Goal: Find specific page/section: Find specific page/section

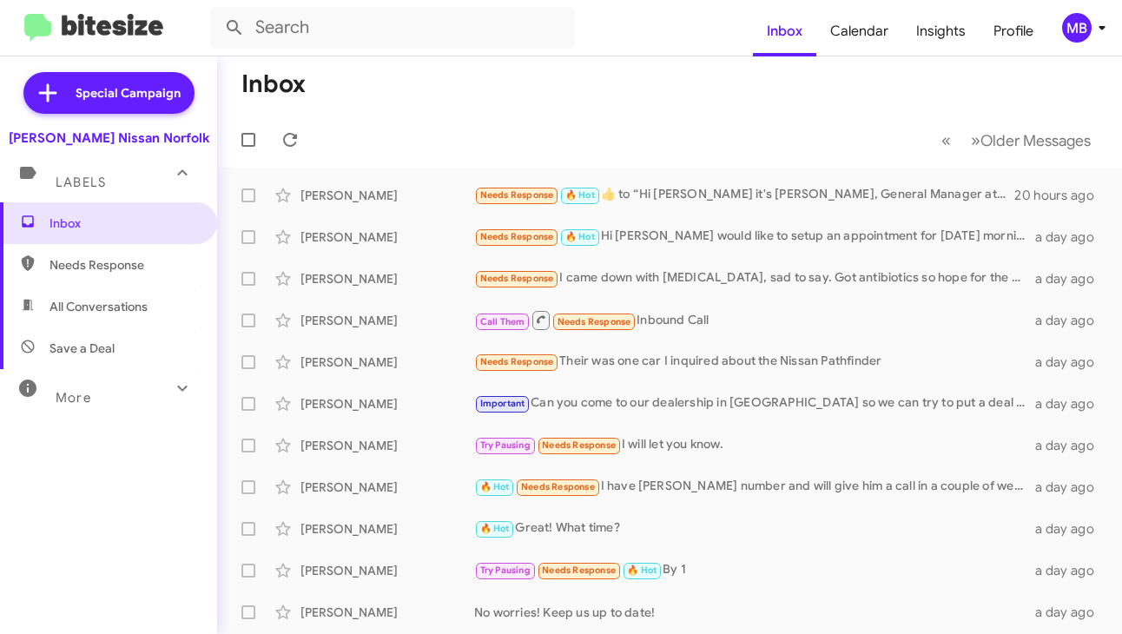
click at [1069, 37] on div "MB" at bounding box center [1077, 28] width 30 height 30
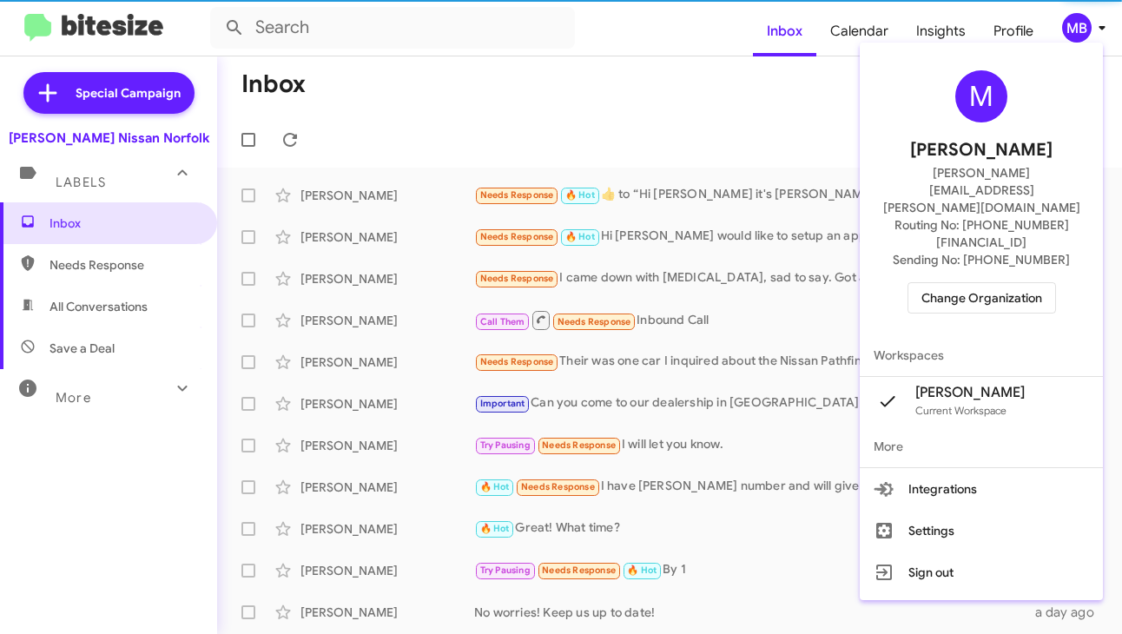
click at [979, 283] on span "Change Organization" at bounding box center [982, 298] width 121 height 30
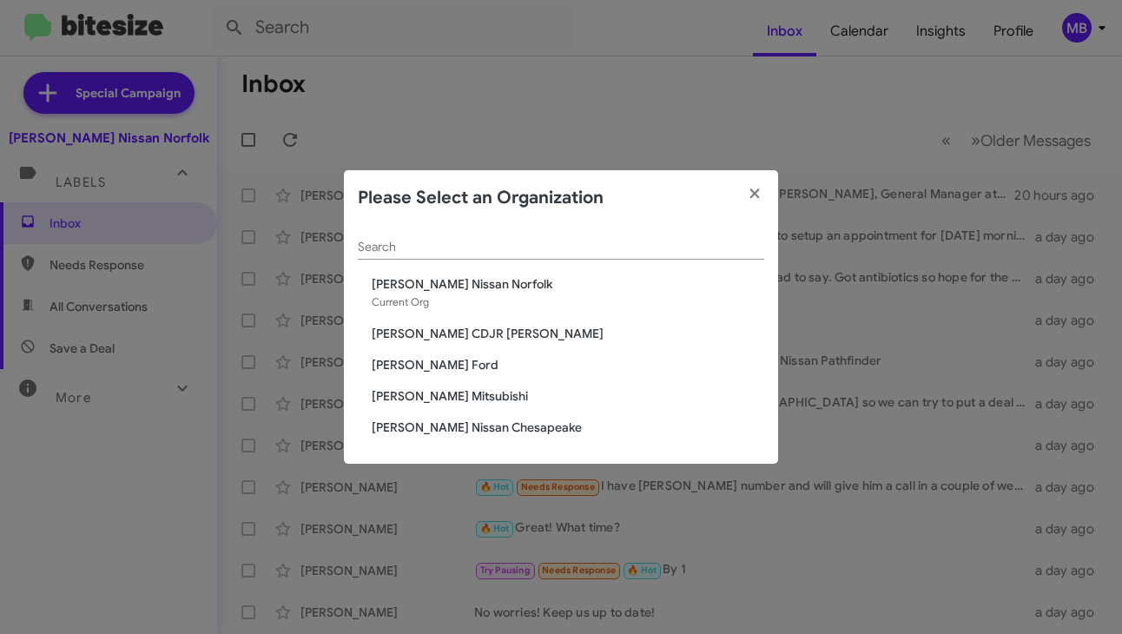
click at [455, 426] on span "[PERSON_NAME] Nissan Chesapeake" at bounding box center [568, 427] width 393 height 17
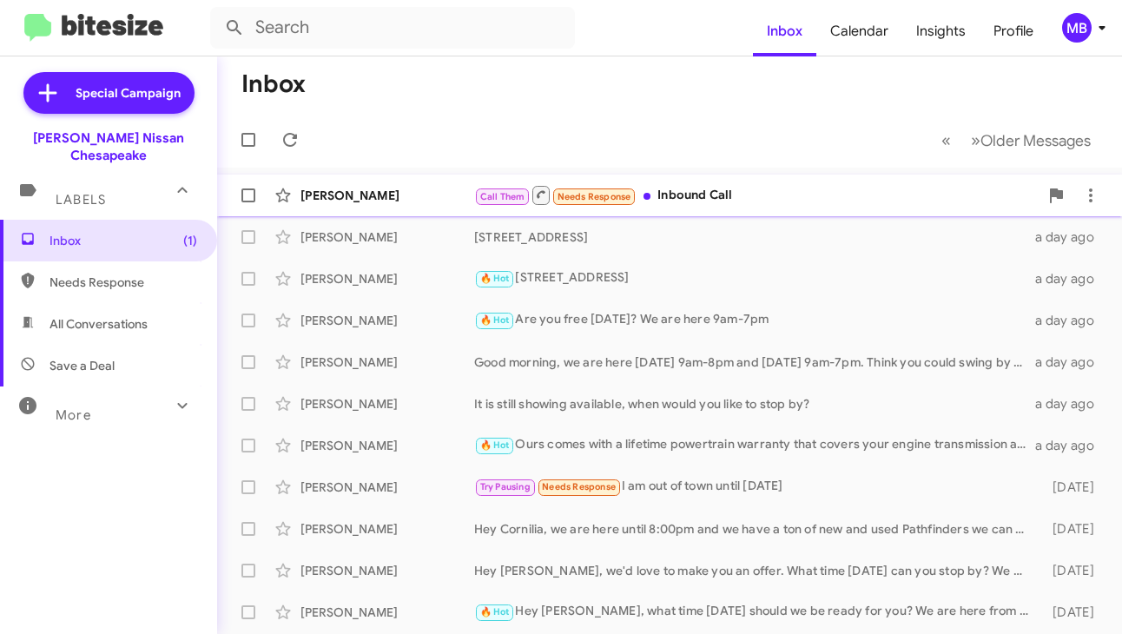
click at [739, 192] on div "Call Them Needs Response Inbound Call" at bounding box center [756, 195] width 565 height 22
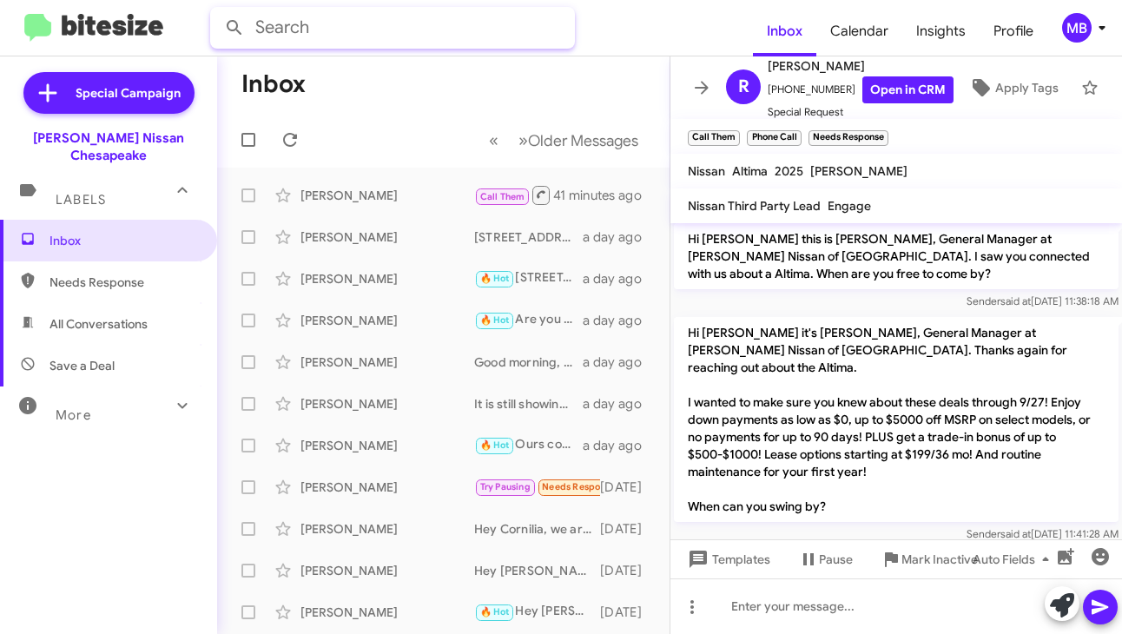
click at [357, 32] on input "text" at bounding box center [392, 28] width 365 height 42
click at [217, 10] on button at bounding box center [234, 27] width 35 height 35
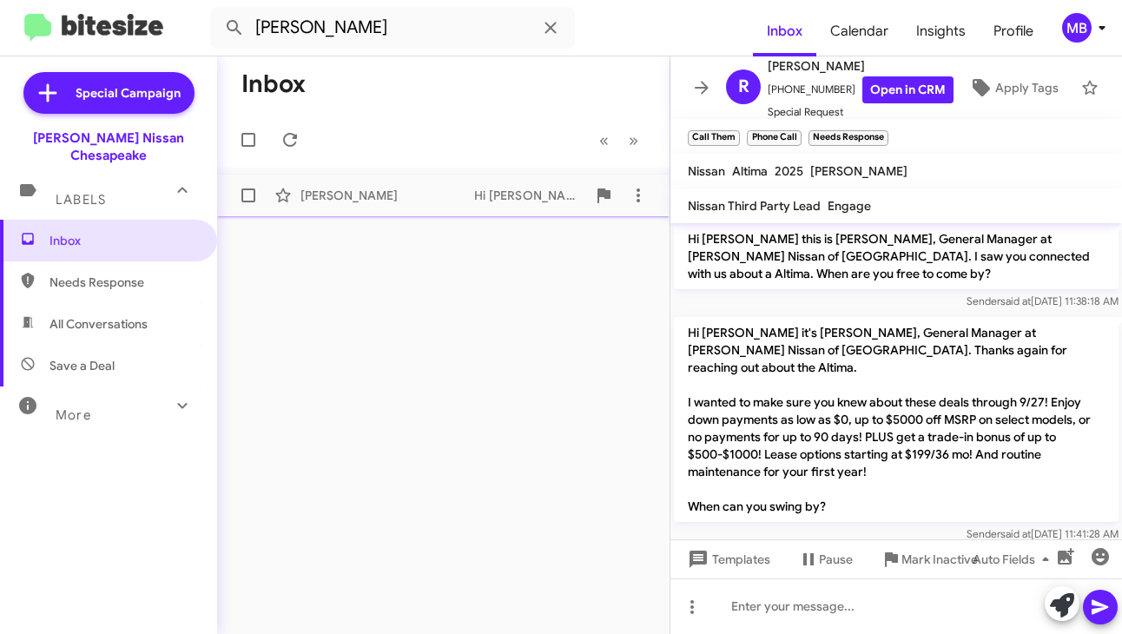
click at [420, 213] on span "[PERSON_NAME] Hi [PERSON_NAME] it's [PERSON_NAME], General Manager at [PERSON_N…" at bounding box center [443, 196] width 453 height 42
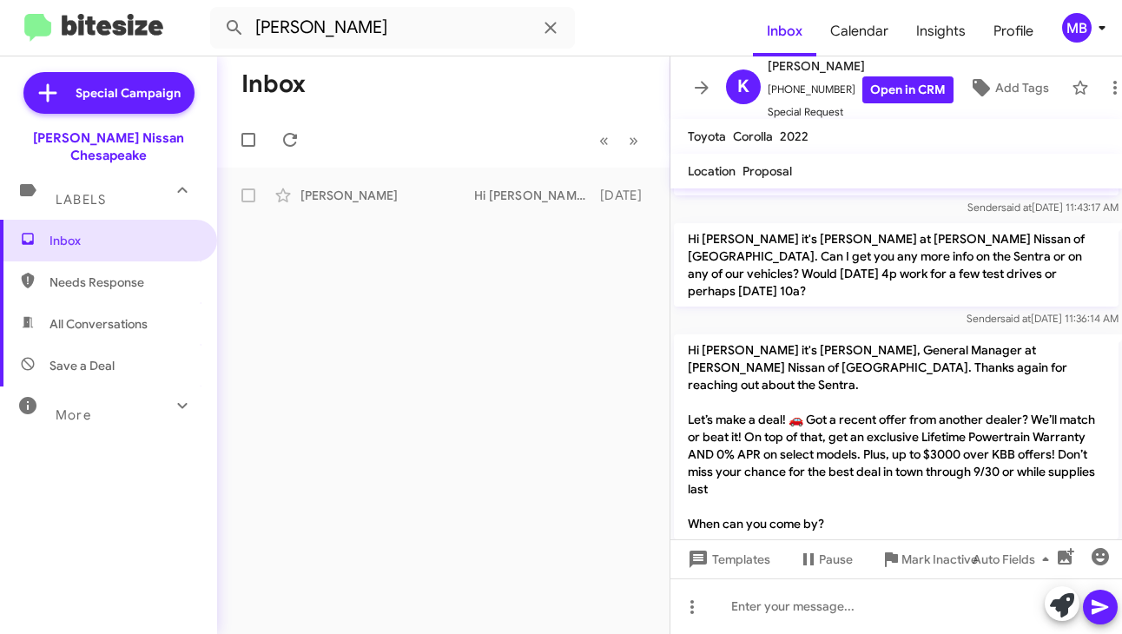
scroll to position [655, 0]
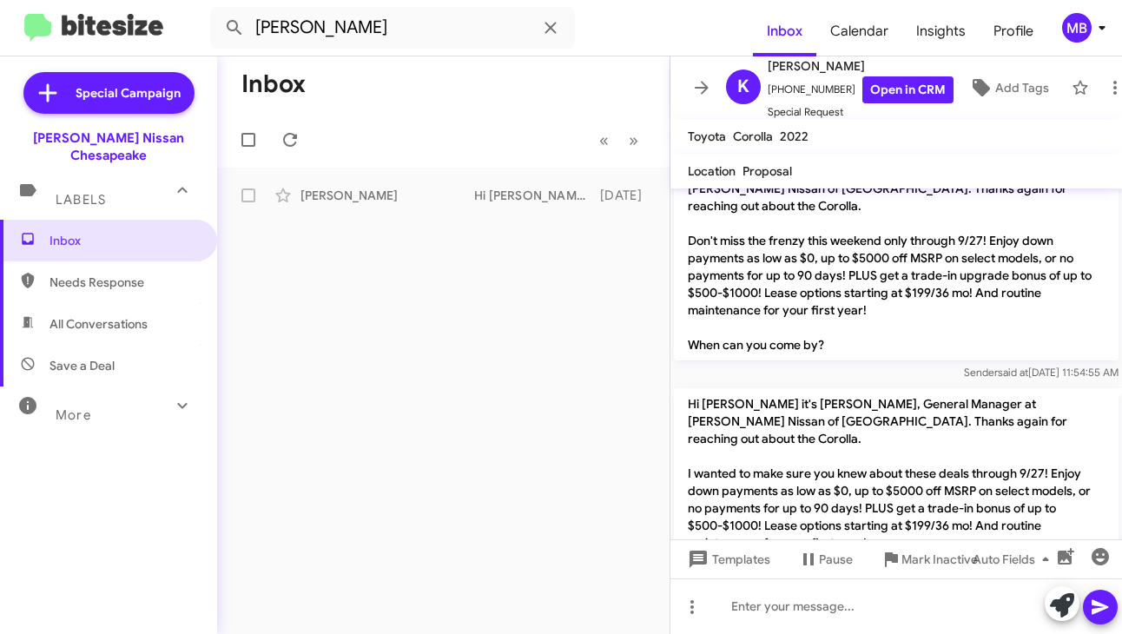
click at [59, 261] on span "Needs Response" at bounding box center [108, 282] width 217 height 42
type input "in:needs-response"
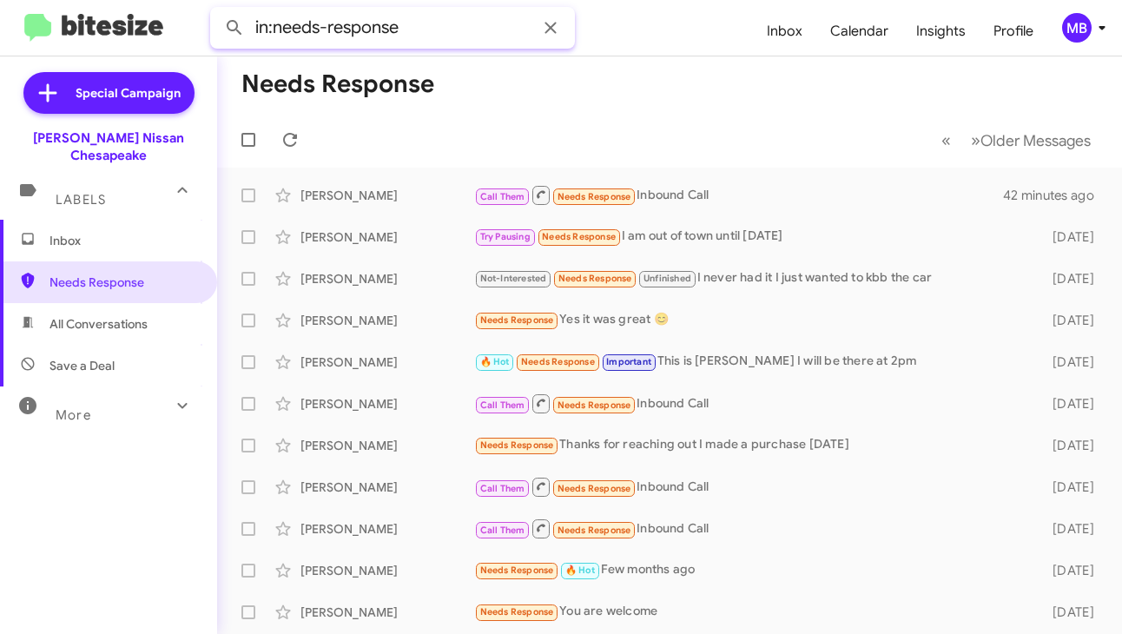
click at [364, 31] on input "in:needs-response" at bounding box center [392, 28] width 365 height 42
click at [139, 220] on span "Inbox" at bounding box center [108, 241] width 217 height 42
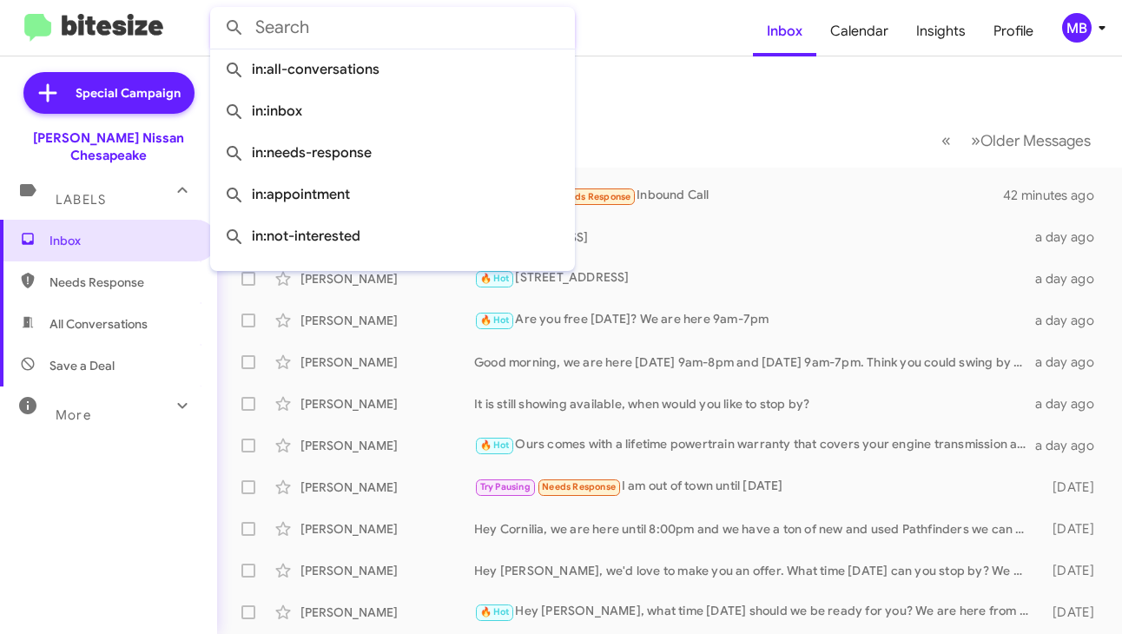
click at [378, 41] on input "text" at bounding box center [392, 28] width 365 height 42
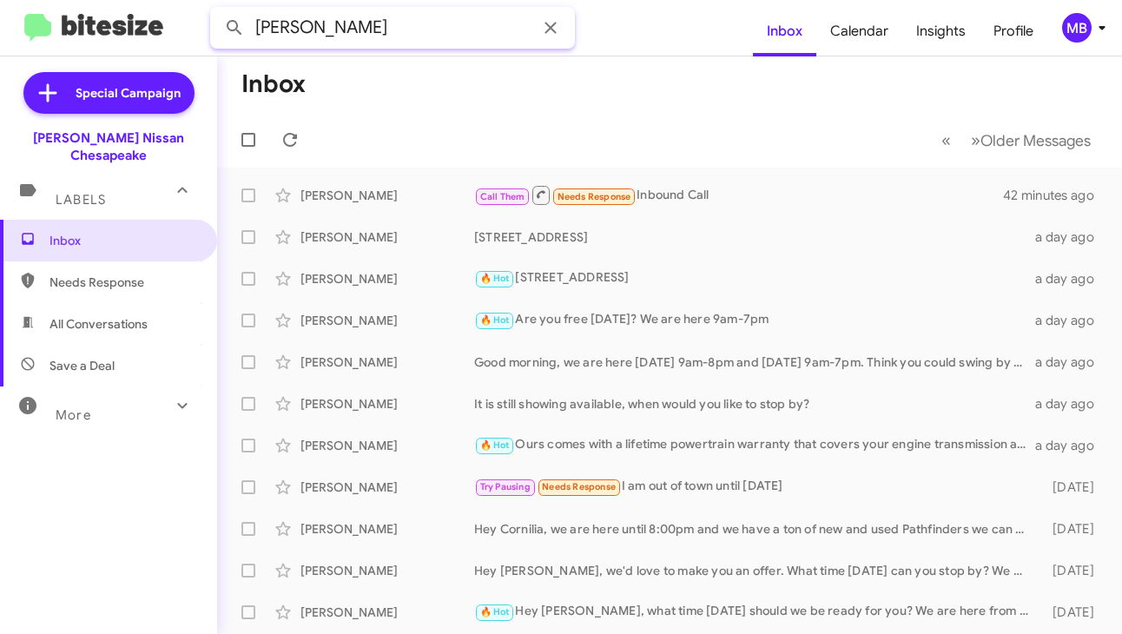
click at [217, 10] on button at bounding box center [234, 27] width 35 height 35
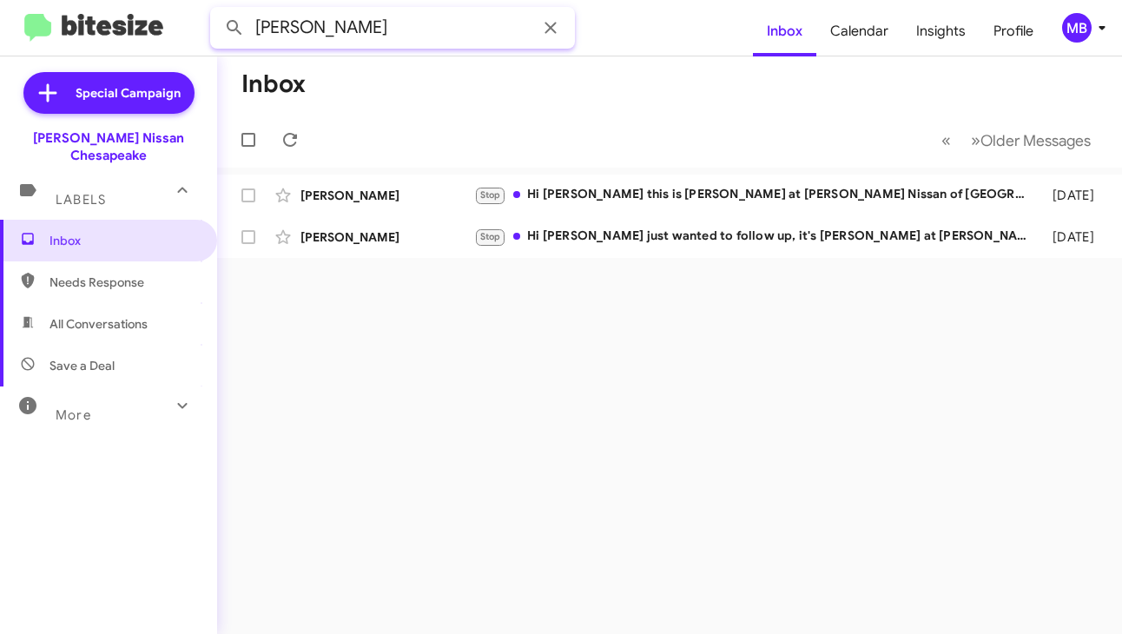
type input "J"
click at [217, 10] on button at bounding box center [234, 27] width 35 height 35
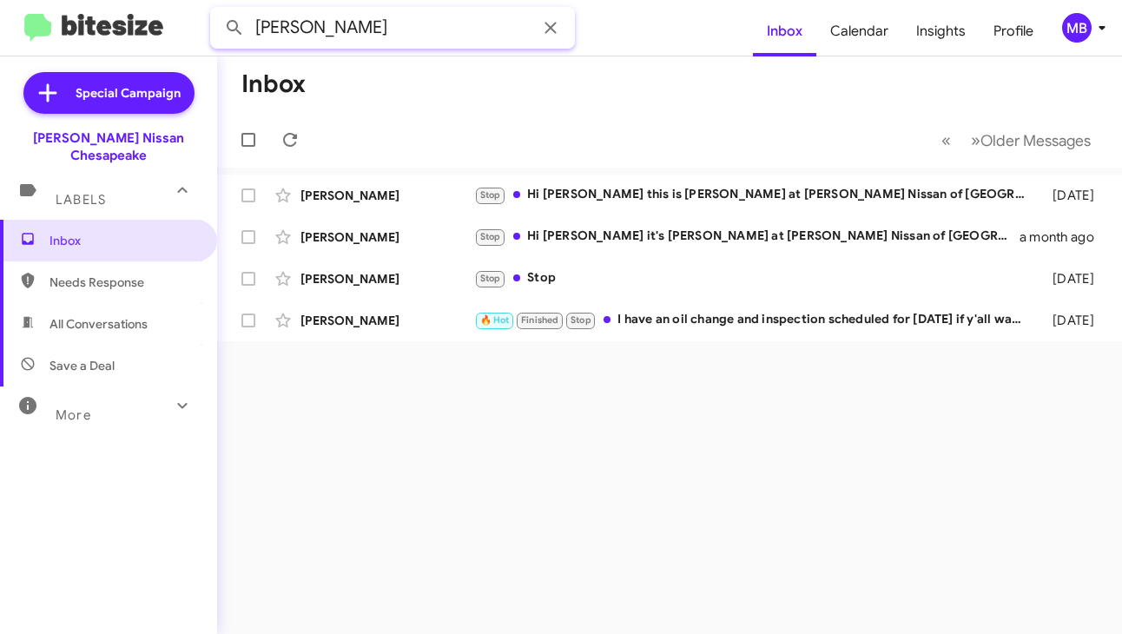
type input "J"
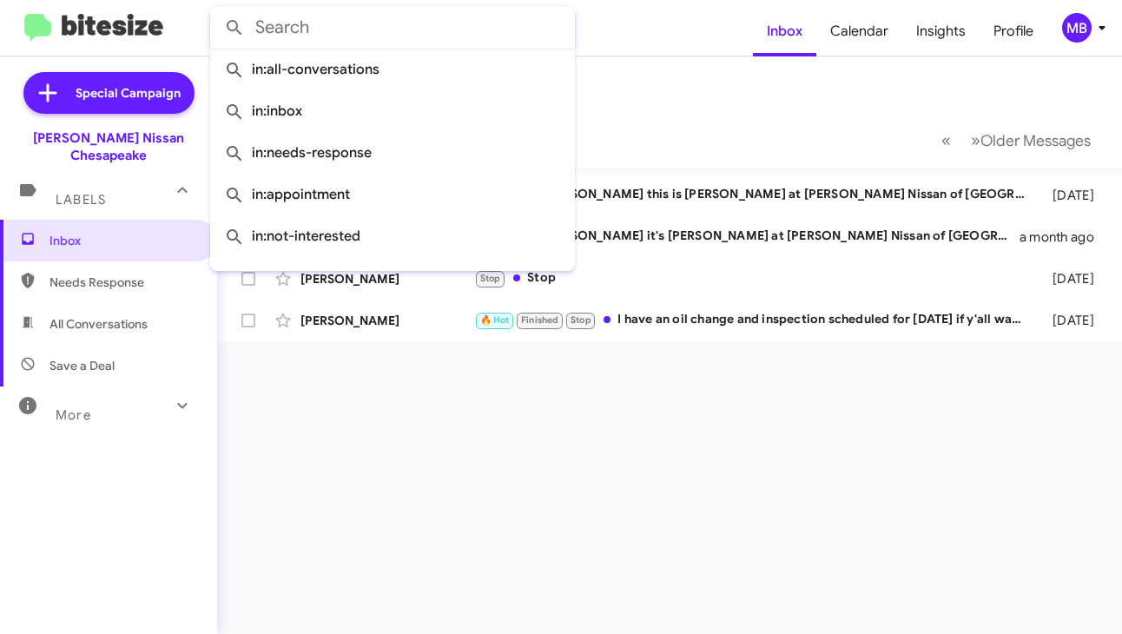
click at [734, 109] on mat-toolbar-row "Inbox" at bounding box center [669, 84] width 905 height 56
click at [481, 27] on input "text" at bounding box center [392, 28] width 365 height 42
